Goal: Task Accomplishment & Management: Use online tool/utility

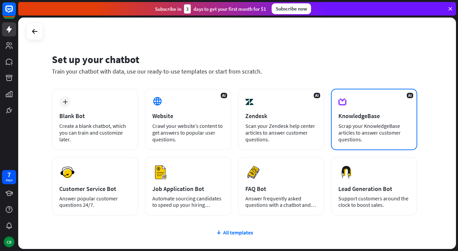
click at [364, 114] on div "KnowledgeBase" at bounding box center [373, 116] width 71 height 8
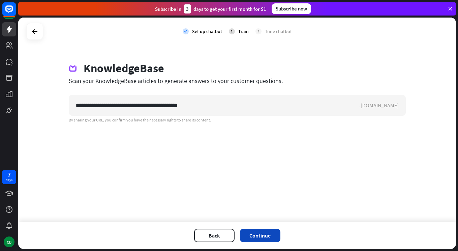
type input "**********"
click at [267, 238] on button "Continue" at bounding box center [260, 235] width 40 height 13
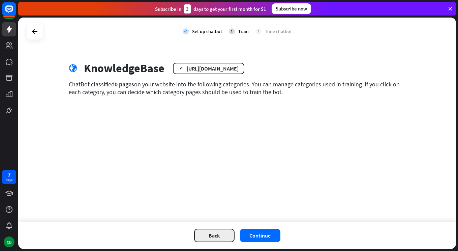
click at [213, 239] on button "Back" at bounding box center [214, 235] width 40 height 13
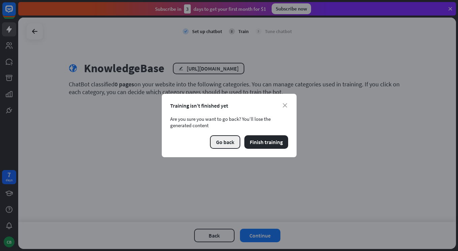
click at [232, 140] on button "Go back" at bounding box center [225, 141] width 30 height 13
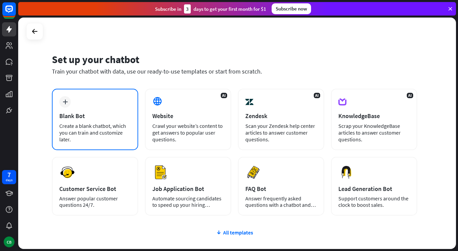
click at [109, 119] on div "Blank Bot" at bounding box center [94, 116] width 71 height 8
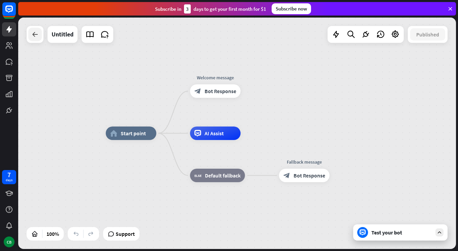
click at [36, 36] on icon at bounding box center [35, 34] width 8 height 8
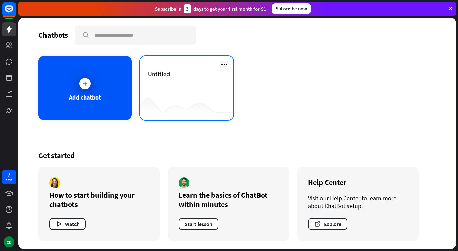
click at [224, 66] on icon at bounding box center [224, 65] width 8 height 8
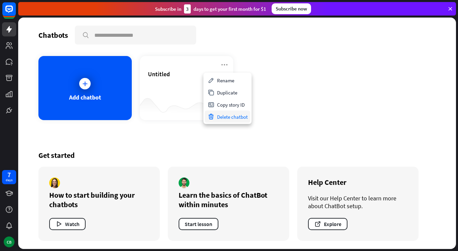
click at [238, 116] on div "Delete chatbot" at bounding box center [228, 117] width 46 height 12
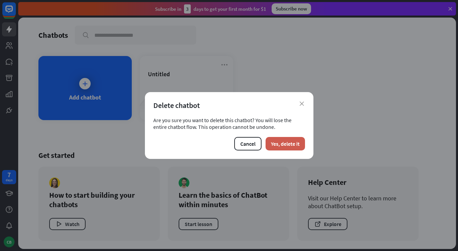
click at [293, 145] on button "Yes, delete it" at bounding box center [285, 143] width 39 height 13
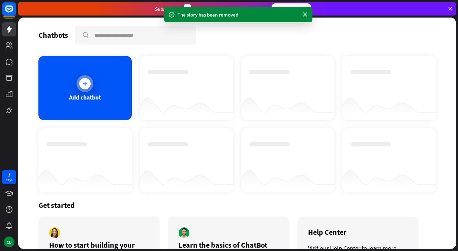
click at [98, 85] on div "Add chatbot" at bounding box center [84, 88] width 93 height 64
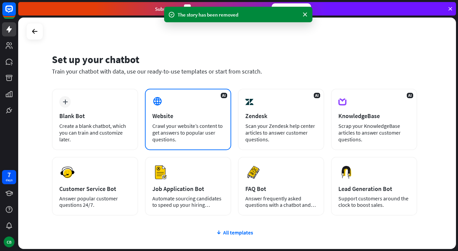
click at [198, 114] on div "Website" at bounding box center [187, 116] width 71 height 8
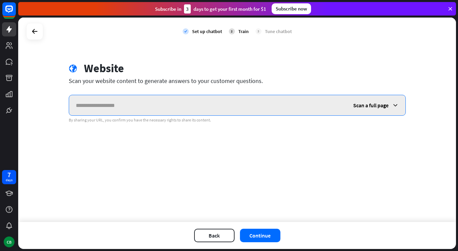
paste input "**********"
type input "**********"
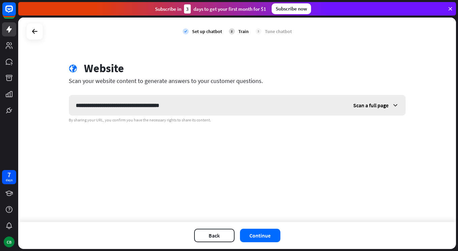
click at [384, 104] on span "Scan a full page" at bounding box center [370, 105] width 35 height 7
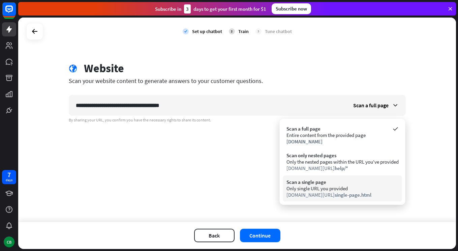
click at [335, 195] on span "single-page.html" at bounding box center [353, 194] width 37 height 6
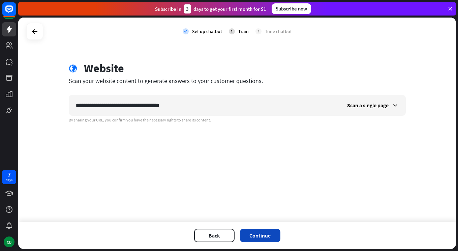
click at [261, 233] on button "Continue" at bounding box center [260, 235] width 40 height 13
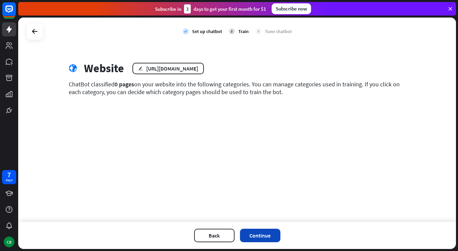
click at [266, 235] on button "Continue" at bounding box center [260, 235] width 40 height 13
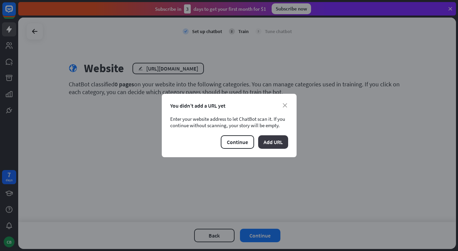
click at [276, 141] on button "Add URL" at bounding box center [273, 141] width 30 height 13
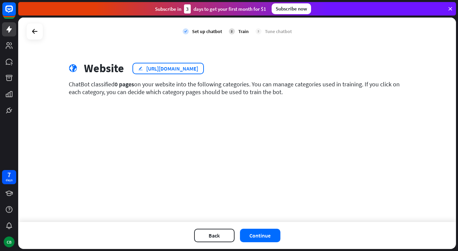
click at [198, 69] on div "[URL][DOMAIN_NAME]" at bounding box center [172, 68] width 52 height 7
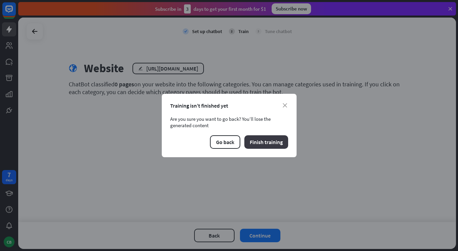
click at [267, 141] on button "Finish training" at bounding box center [266, 141] width 44 height 13
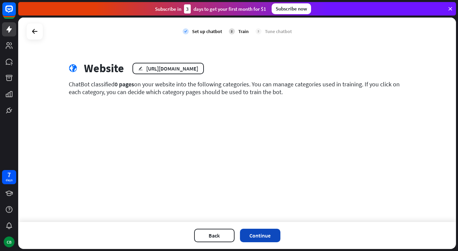
click at [258, 237] on button "Continue" at bounding box center [260, 235] width 40 height 13
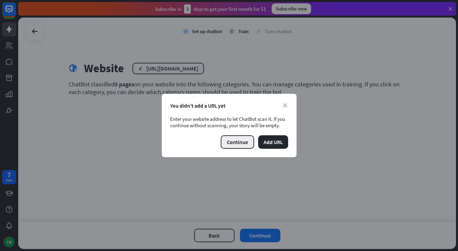
click at [225, 140] on button "Continue" at bounding box center [237, 141] width 33 height 13
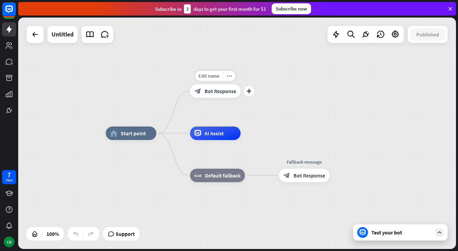
click at [216, 90] on span "Bot Response" at bounding box center [221, 91] width 32 height 7
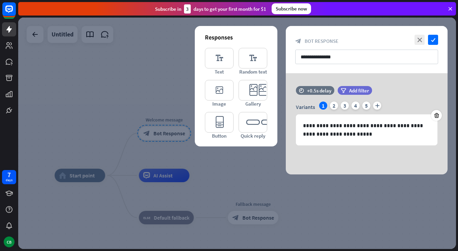
click at [413, 41] on div "close check" at bounding box center [425, 40] width 25 height 10
click at [419, 42] on icon "close" at bounding box center [420, 40] width 10 height 10
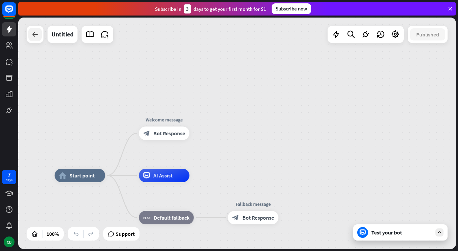
click at [39, 39] on div at bounding box center [34, 34] width 13 height 13
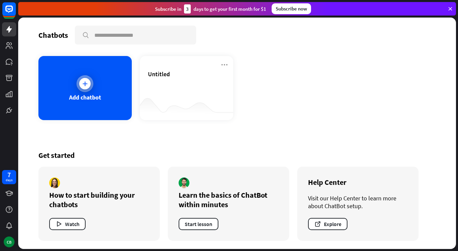
click at [88, 93] on div "Add chatbot" at bounding box center [85, 97] width 32 height 8
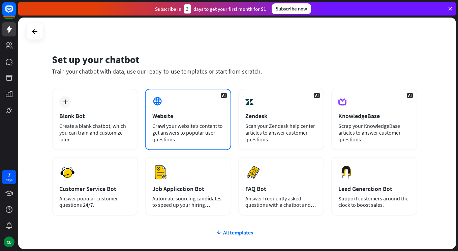
click at [179, 109] on div "AI Website Crawl your website’s content to get answers to popular user question…" at bounding box center [188, 119] width 86 height 61
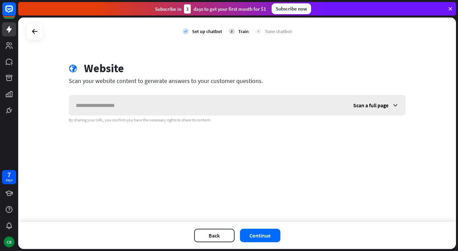
click at [168, 104] on input "text" at bounding box center [207, 105] width 277 height 20
type input "**********"
click at [380, 106] on span "Scan a full page" at bounding box center [370, 105] width 35 height 7
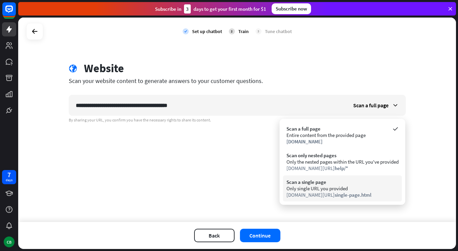
click at [329, 189] on div "Only single URL you provided" at bounding box center [343, 188] width 112 height 6
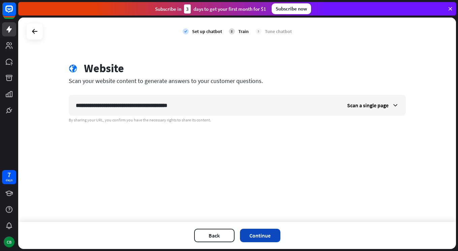
click at [256, 236] on button "Continue" at bounding box center [260, 235] width 40 height 13
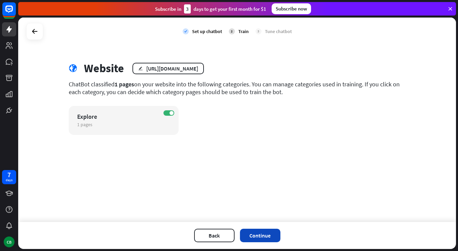
click at [264, 234] on button "Continue" at bounding box center [260, 235] width 40 height 13
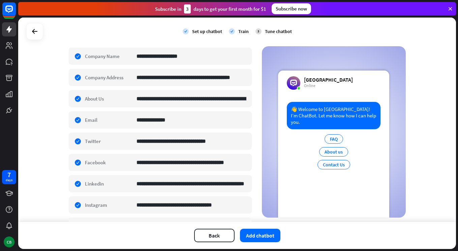
scroll to position [123, 0]
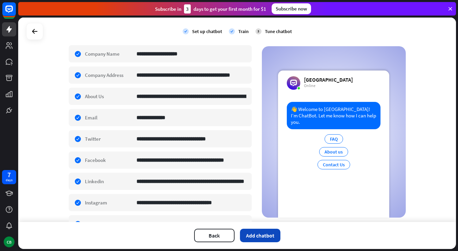
click at [267, 236] on button "Add chatbot" at bounding box center [260, 235] width 40 height 13
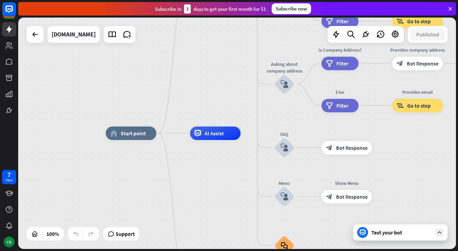
click at [388, 236] on div "Test your bot" at bounding box center [400, 232] width 94 height 16
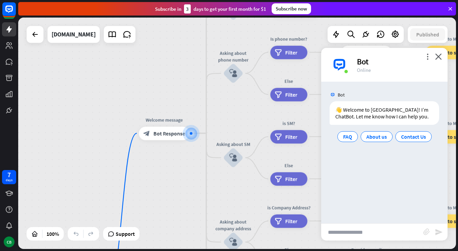
click at [354, 232] on input "text" at bounding box center [372, 232] width 102 height 17
type input "**********"
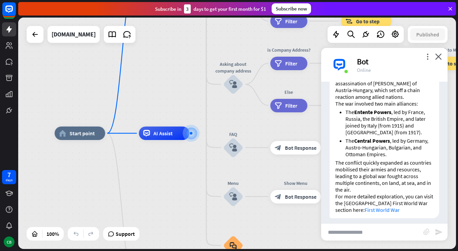
scroll to position [129, 0]
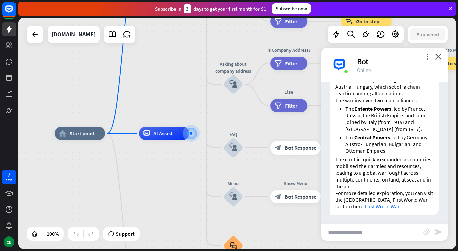
click at [366, 231] on input "text" at bounding box center [372, 232] width 102 height 17
type input "**********"
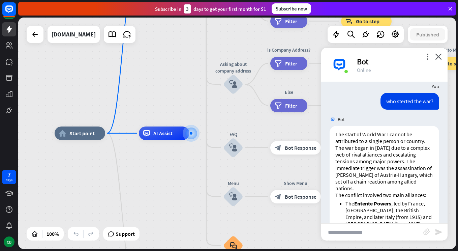
scroll to position [351, 0]
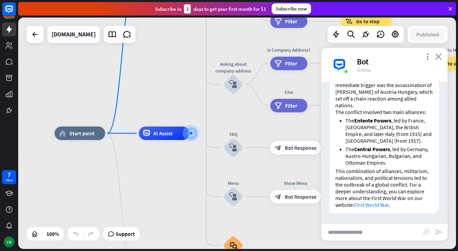
click at [440, 58] on icon "close" at bounding box center [438, 56] width 7 height 6
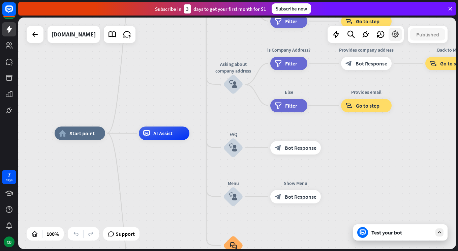
click at [394, 33] on icon at bounding box center [395, 34] width 9 height 9
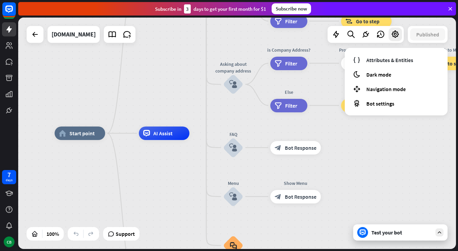
click at [371, 155] on div "home_2 Start point Welcome message block_bot_response Bot Response About us blo…" at bounding box center [274, 248] width 438 height 231
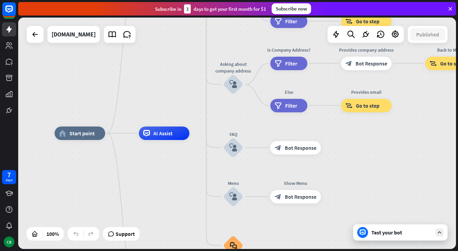
click at [42, 33] on div at bounding box center [35, 34] width 17 height 17
click at [35, 33] on icon at bounding box center [35, 34] width 8 height 8
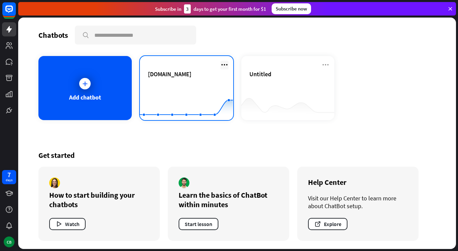
click at [225, 65] on icon at bounding box center [224, 65] width 8 height 8
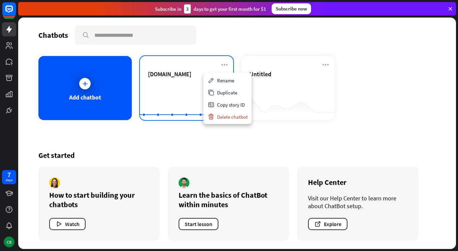
click at [181, 72] on div "[DOMAIN_NAME]" at bounding box center [186, 74] width 77 height 8
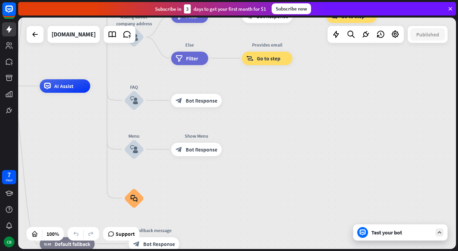
click at [443, 230] on div at bounding box center [440, 232] width 8 height 8
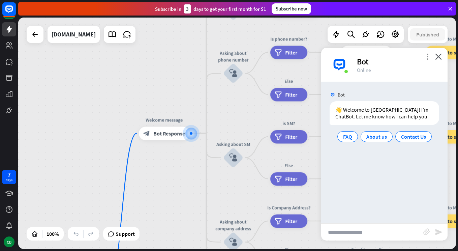
click at [428, 55] on icon "more_vert" at bounding box center [427, 56] width 6 height 6
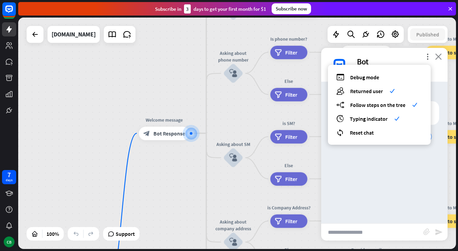
click at [439, 57] on icon "close" at bounding box center [438, 56] width 7 height 6
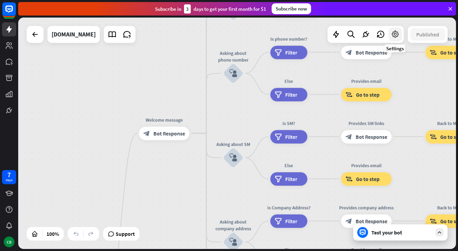
click at [395, 37] on icon at bounding box center [395, 34] width 9 height 9
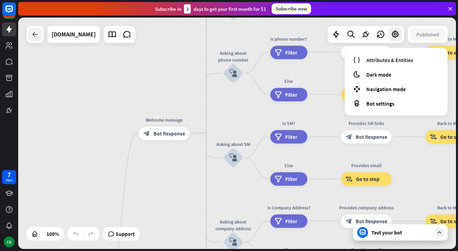
click at [38, 39] on div at bounding box center [34, 34] width 13 height 13
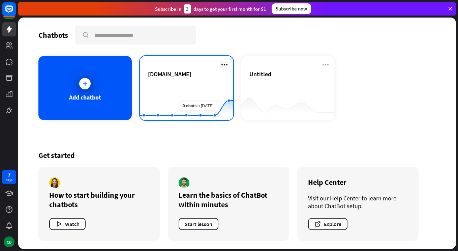
click at [226, 66] on icon at bounding box center [224, 65] width 8 height 8
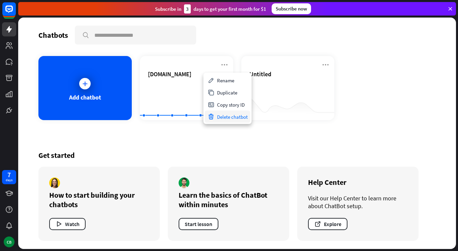
click at [230, 116] on div "Delete chatbot" at bounding box center [228, 117] width 46 height 12
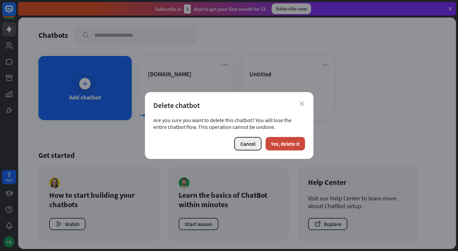
click at [243, 144] on button "Cancel" at bounding box center [247, 143] width 27 height 13
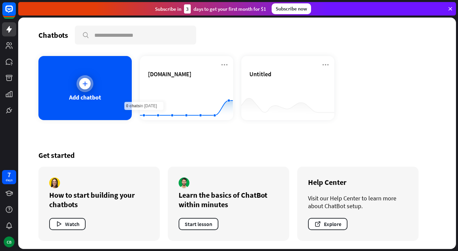
click at [113, 88] on div "Add chatbot" at bounding box center [84, 88] width 93 height 64
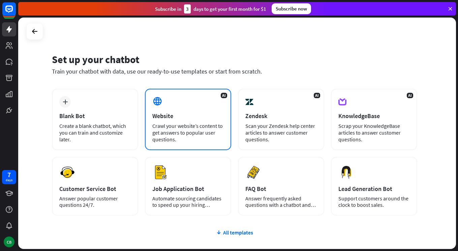
click at [173, 120] on div "AI Website Crawl your website’s content to get answers to popular user question…" at bounding box center [188, 119] width 86 height 61
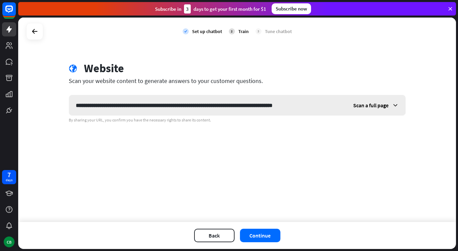
type input "**********"
click at [375, 105] on span "Scan a full page" at bounding box center [370, 105] width 35 height 7
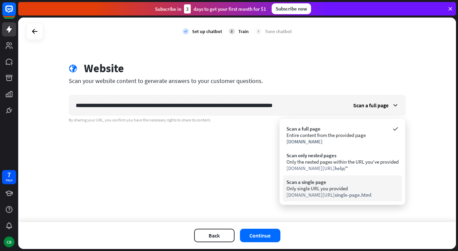
click at [350, 189] on div "Only single URL you provided" at bounding box center [343, 188] width 112 height 6
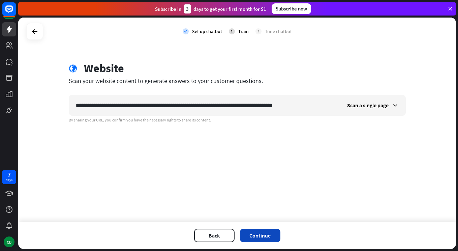
click at [260, 237] on button "Continue" at bounding box center [260, 235] width 40 height 13
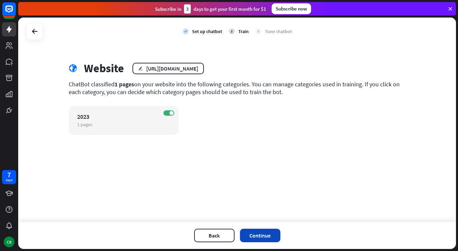
click at [258, 232] on button "Continue" at bounding box center [260, 235] width 40 height 13
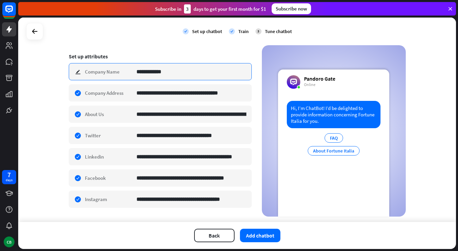
scroll to position [121, 0]
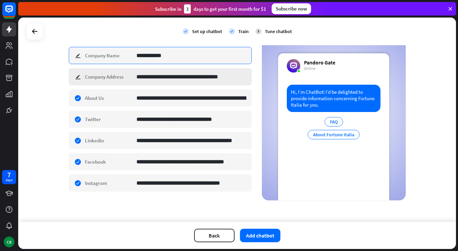
type input "**********"
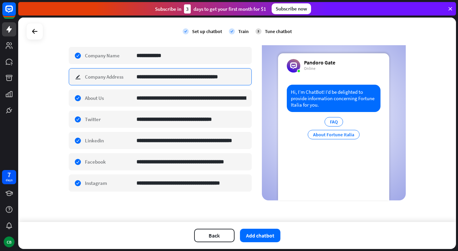
click at [191, 77] on input "**********" at bounding box center [192, 76] width 110 height 17
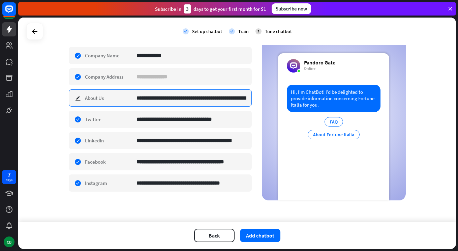
click at [193, 95] on input "**********" at bounding box center [192, 98] width 110 height 17
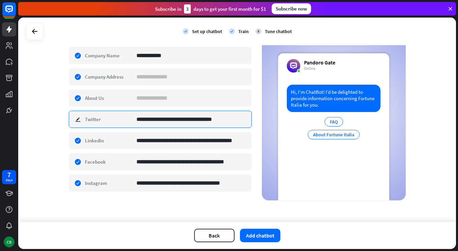
click at [198, 120] on input "**********" at bounding box center [192, 119] width 110 height 17
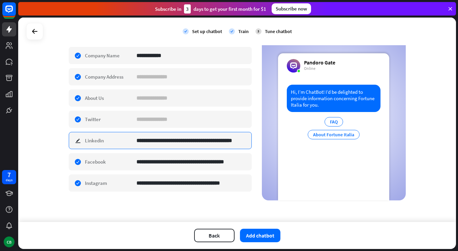
click at [197, 141] on input "**********" at bounding box center [192, 140] width 110 height 17
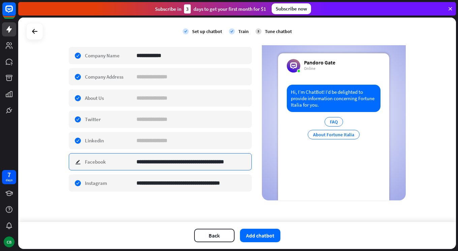
click at [205, 165] on input "**********" at bounding box center [192, 161] width 110 height 17
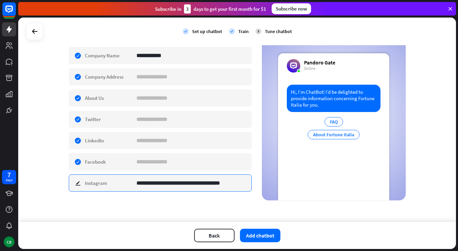
click at [208, 182] on input "**********" at bounding box center [192, 183] width 110 height 17
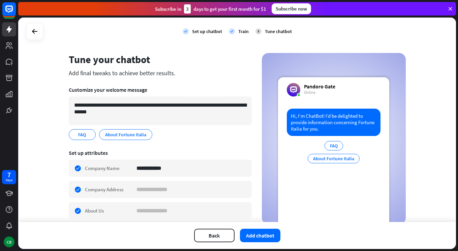
scroll to position [7, 0]
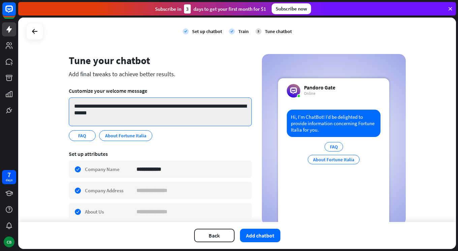
click at [132, 108] on textarea "**********" at bounding box center [160, 111] width 183 height 29
drag, startPoint x: 74, startPoint y: 106, endPoint x: 122, endPoint y: 113, distance: 48.7
click at [122, 113] on textarea "**********" at bounding box center [160, 111] width 183 height 29
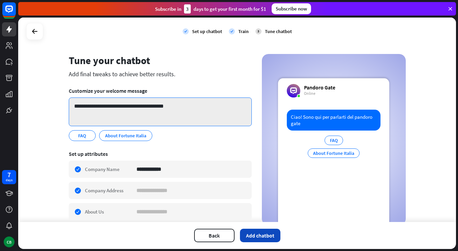
type textarea "**********"
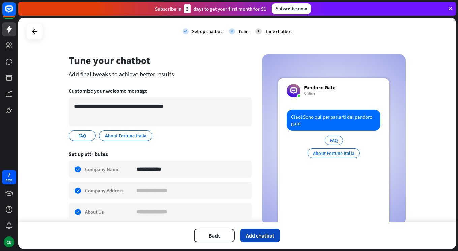
click at [255, 236] on button "Add chatbot" at bounding box center [260, 235] width 40 height 13
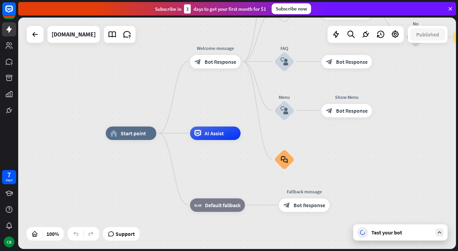
click at [392, 229] on div "Test your bot" at bounding box center [402, 232] width 61 height 7
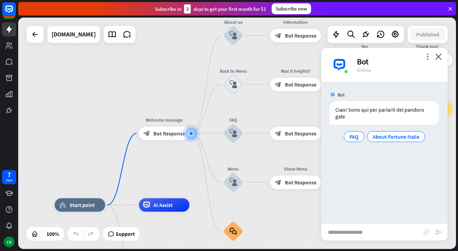
click at [352, 233] on input "text" at bounding box center [372, 232] width 102 height 17
type input "**********"
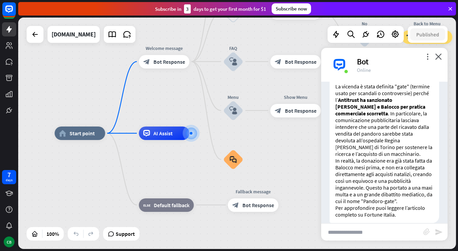
scroll to position [137, 0]
click at [361, 233] on input "text" at bounding box center [372, 232] width 102 height 17
type input "**********"
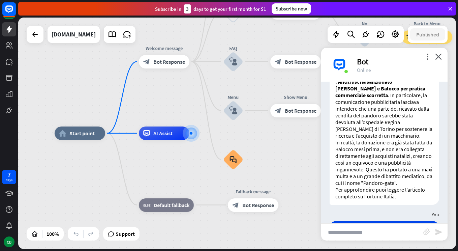
scroll to position [152, 0]
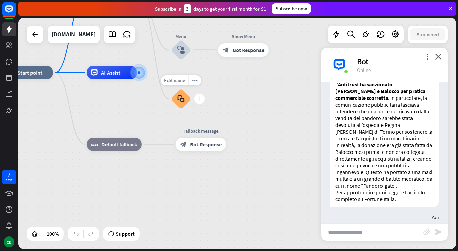
click at [181, 101] on icon "block_faq" at bounding box center [181, 98] width 7 height 7
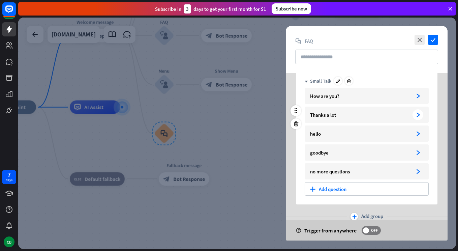
scroll to position [42, 0]
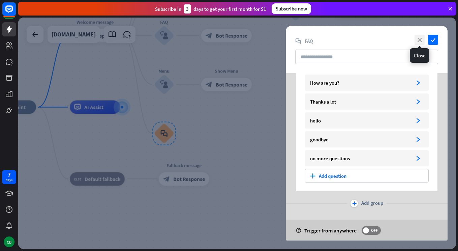
click at [419, 38] on icon "close" at bounding box center [420, 40] width 10 height 10
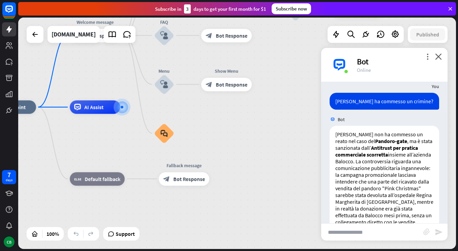
scroll to position [367, 0]
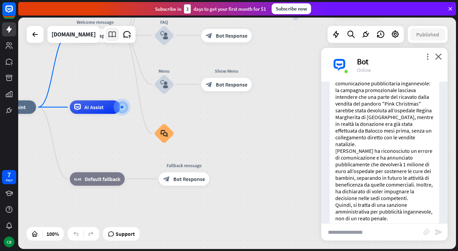
click at [110, 37] on icon at bounding box center [112, 34] width 9 height 9
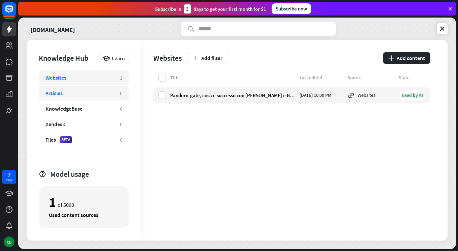
click at [79, 90] on div "Articles" at bounding box center [80, 93] width 68 height 7
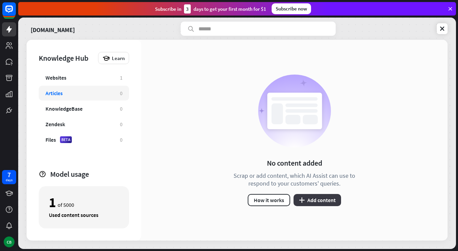
click at [324, 202] on button "plus Add content" at bounding box center [318, 200] width 48 height 12
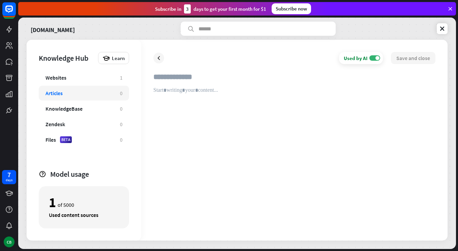
click at [450, 9] on icon at bounding box center [450, 9] width 6 height 6
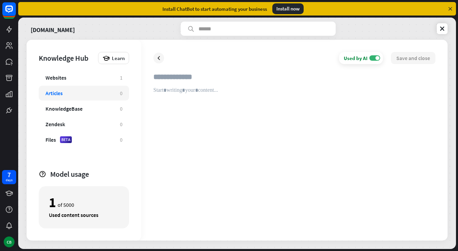
click at [450, 9] on icon at bounding box center [450, 9] width 6 height 6
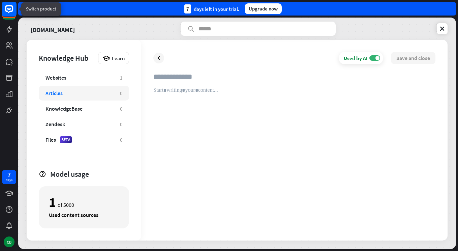
click at [10, 9] on icon at bounding box center [9, 9] width 4 height 2
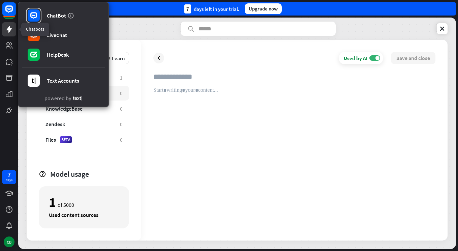
click at [7, 35] on link at bounding box center [9, 29] width 14 height 14
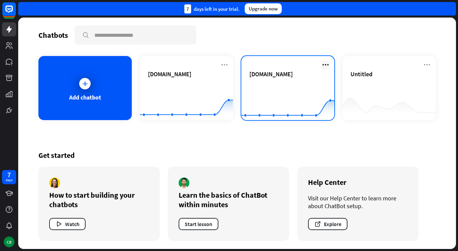
click at [328, 64] on icon at bounding box center [326, 65] width 8 height 8
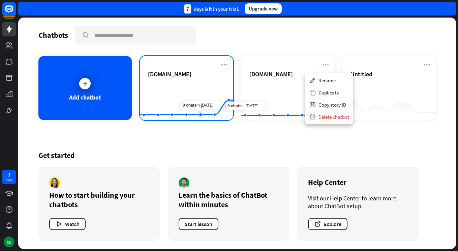
click at [189, 82] on div "[DOMAIN_NAME]" at bounding box center [186, 82] width 77 height 24
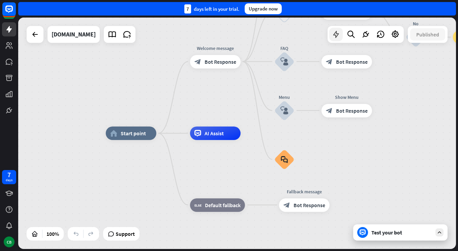
click at [334, 31] on icon at bounding box center [336, 34] width 9 height 9
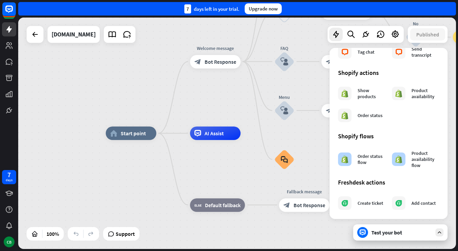
scroll to position [226, 0]
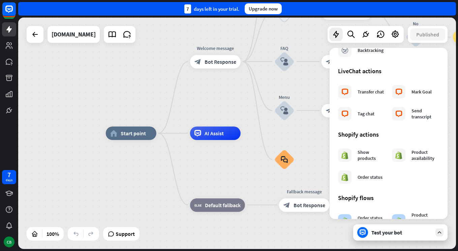
click at [135, 181] on div "home_2 Start point Welcome message block_bot_response Bot Response About us blo…" at bounding box center [325, 248] width 438 height 231
click at [197, 233] on div "home_2 Start point Welcome message block_bot_response Bot Response About us blo…" at bounding box center [325, 248] width 438 height 231
click at [7, 48] on icon at bounding box center [9, 45] width 7 height 7
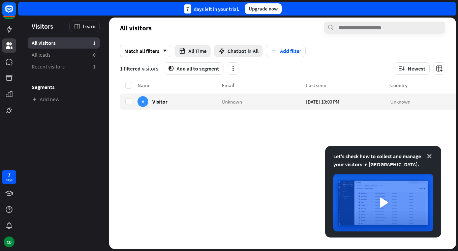
click at [429, 154] on icon at bounding box center [429, 156] width 7 height 7
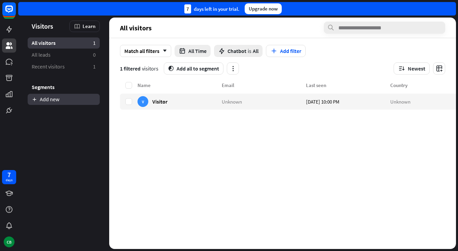
click at [58, 102] on link "Add new" at bounding box center [64, 99] width 72 height 11
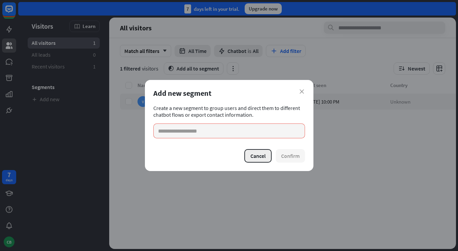
click at [254, 153] on button "Cancel" at bounding box center [257, 155] width 27 height 13
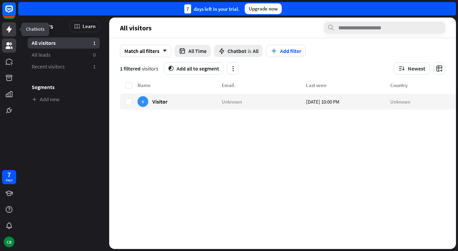
click at [11, 28] on icon at bounding box center [9, 29] width 8 height 8
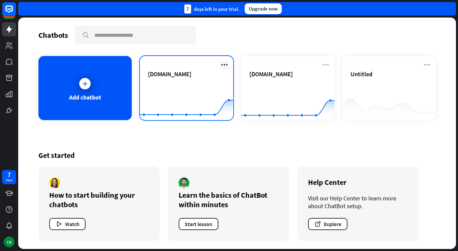
click at [224, 64] on icon at bounding box center [224, 65] width 8 height 8
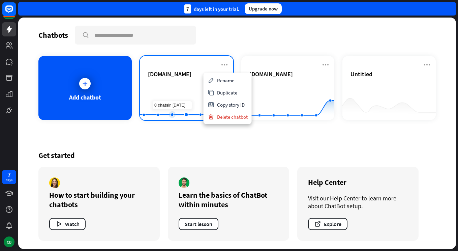
click at [174, 88] on rect at bounding box center [186, 103] width 93 height 42
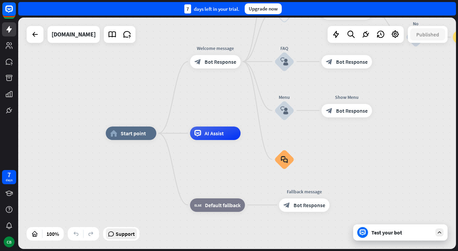
click at [128, 238] on span "Support" at bounding box center [125, 233] width 19 height 11
click at [365, 36] on icon at bounding box center [365, 34] width 9 height 9
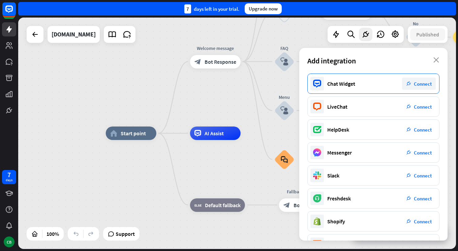
click at [420, 83] on span "Connect" at bounding box center [423, 84] width 18 height 6
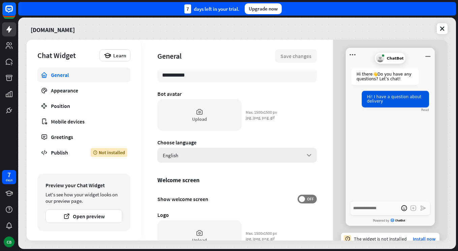
scroll to position [45, 0]
click at [264, 154] on div "English arrow_down" at bounding box center [236, 155] width 159 height 15
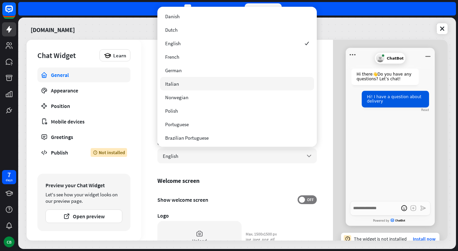
click at [241, 83] on div "Italian" at bounding box center [237, 83] width 154 height 13
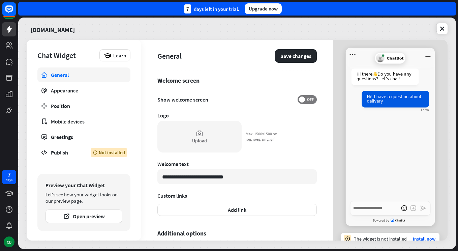
scroll to position [193, 0]
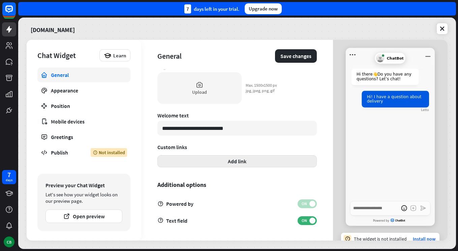
click at [270, 164] on button "Add link" at bounding box center [236, 161] width 159 height 12
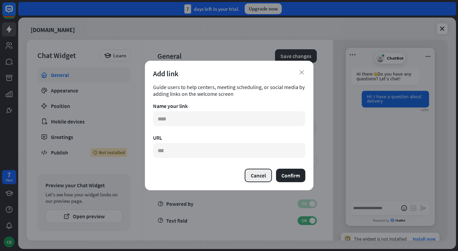
click at [257, 177] on button "Cancel" at bounding box center [258, 175] width 27 height 13
type textarea "*"
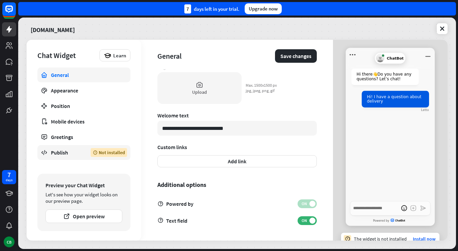
click at [67, 153] on div "Publish" at bounding box center [66, 152] width 30 height 7
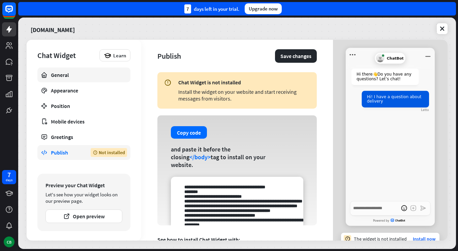
click at [110, 75] on div "General" at bounding box center [84, 74] width 66 height 7
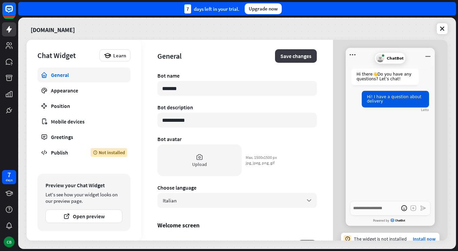
click at [304, 54] on button "Save changes" at bounding box center [296, 55] width 42 height 13
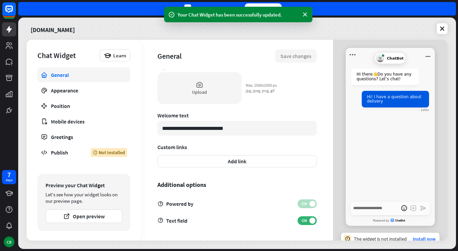
scroll to position [8, 0]
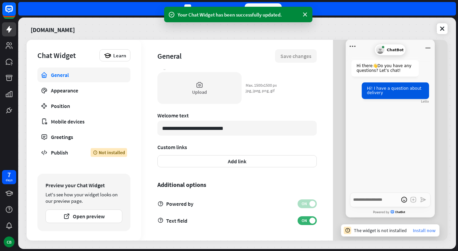
click at [422, 231] on link "Install now" at bounding box center [424, 230] width 23 height 6
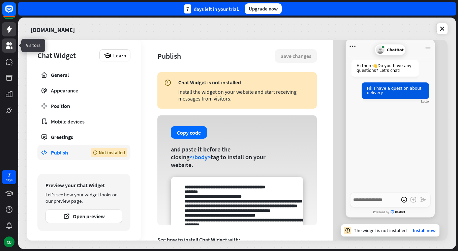
click at [11, 52] on link at bounding box center [9, 45] width 14 height 14
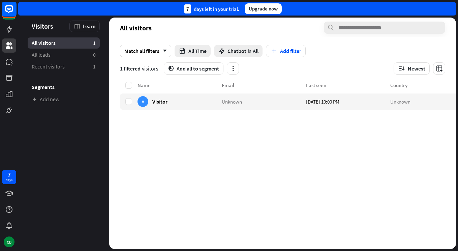
click at [10, 11] on icon at bounding box center [9, 9] width 8 height 8
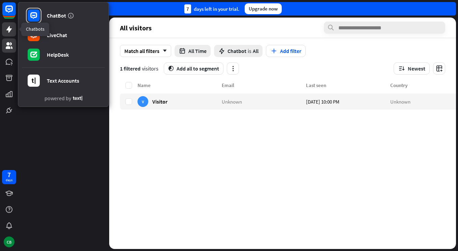
click at [7, 29] on icon at bounding box center [8, 29] width 5 height 7
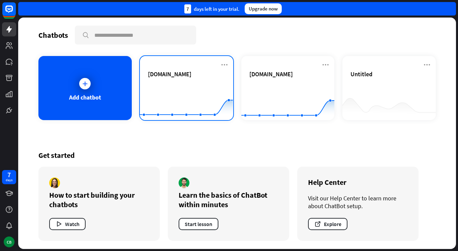
click at [186, 82] on div "[DOMAIN_NAME]" at bounding box center [186, 82] width 77 height 24
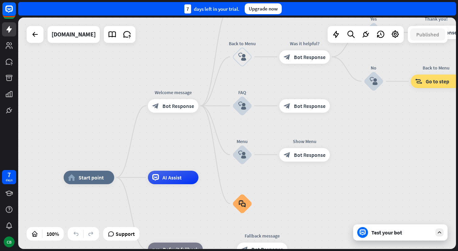
drag, startPoint x: 325, startPoint y: 139, endPoint x: 283, endPoint y: 183, distance: 61.0
click at [383, 36] on icon at bounding box center [380, 34] width 9 height 9
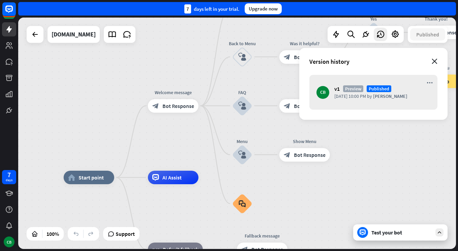
click at [436, 61] on icon "close" at bounding box center [435, 61] width 6 height 5
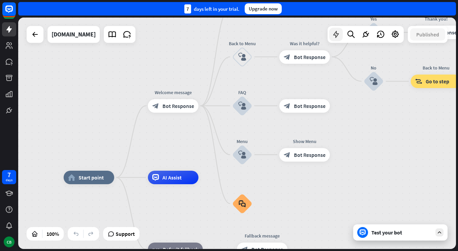
click at [335, 38] on icon at bounding box center [336, 34] width 9 height 9
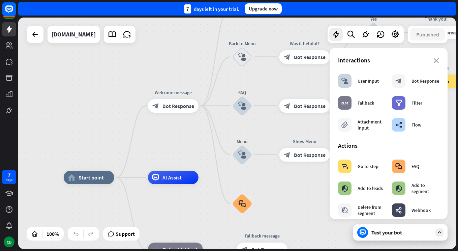
click at [436, 64] on section "Interactions block_user_input User Input block_bot_response Bot Response block_…" at bounding box center [388, 95] width 101 height 79
click at [436, 58] on icon "close" at bounding box center [437, 60] width 6 height 5
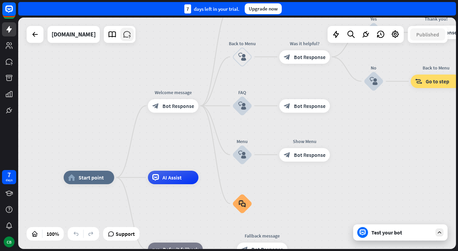
click at [125, 33] on icon at bounding box center [127, 34] width 9 height 9
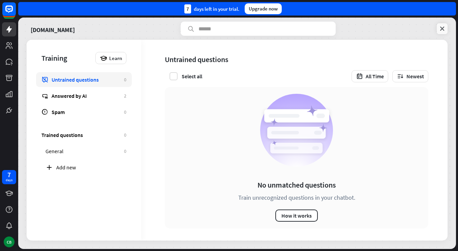
click at [438, 30] on link at bounding box center [442, 28] width 11 height 11
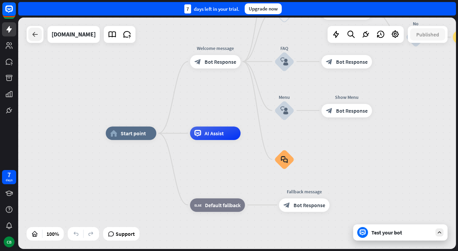
click at [35, 37] on icon at bounding box center [35, 34] width 8 height 8
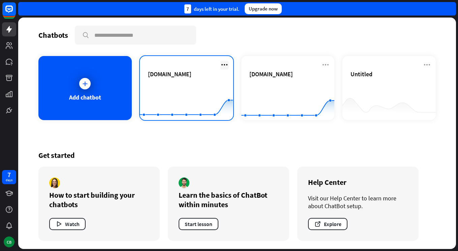
click at [223, 63] on icon at bounding box center [224, 65] width 8 height 8
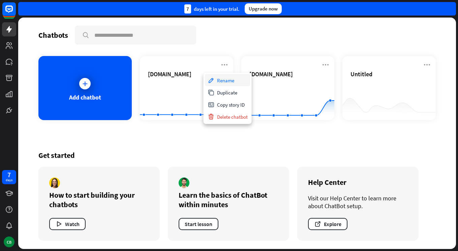
click at [228, 81] on div "Rename" at bounding box center [228, 80] width 46 height 12
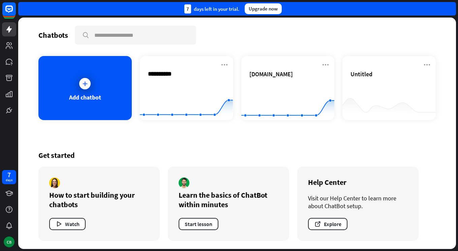
type input "**********"
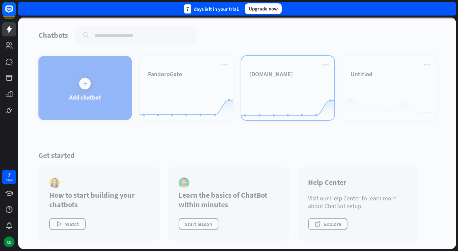
click at [277, 71] on div "Chatbots search Add chatbot PandoroGate Created with Highcharts 10.1.0 0 1 2 [D…" at bounding box center [237, 133] width 438 height 231
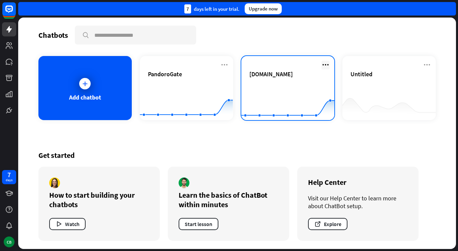
click at [328, 64] on icon at bounding box center [326, 65] width 8 height 8
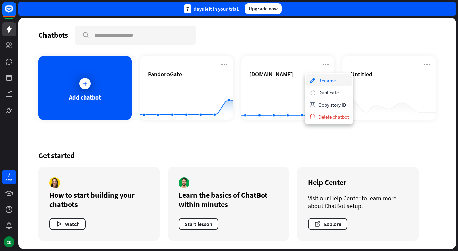
click at [326, 81] on div "Rename" at bounding box center [329, 80] width 46 height 12
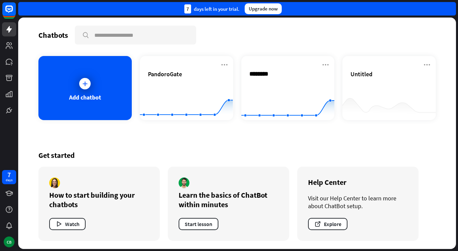
type input "*********"
click at [343, 153] on div "Chatbots search Add chatbot PandoroGate Created with Highcharts 10.1.0 0 1 2 Wo…" at bounding box center [237, 133] width 438 height 231
click at [6, 242] on div "CB" at bounding box center [9, 241] width 11 height 11
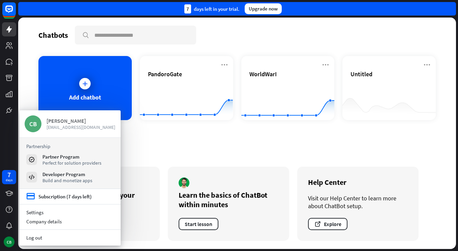
click at [64, 122] on div "[PERSON_NAME]" at bounding box center [81, 120] width 69 height 7
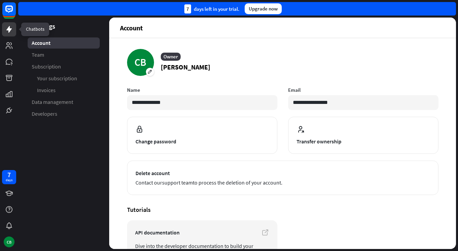
click at [7, 32] on icon at bounding box center [9, 29] width 8 height 8
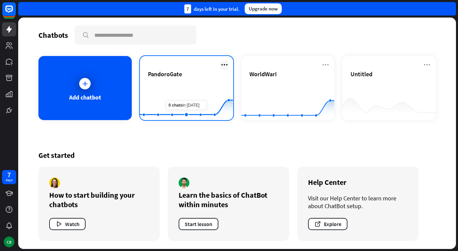
click at [224, 63] on icon at bounding box center [224, 65] width 8 height 8
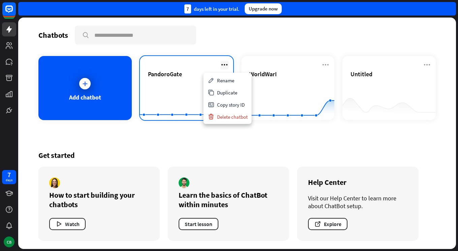
click at [224, 63] on icon at bounding box center [224, 65] width 8 height 8
